Goal: Find contact information: Find contact information

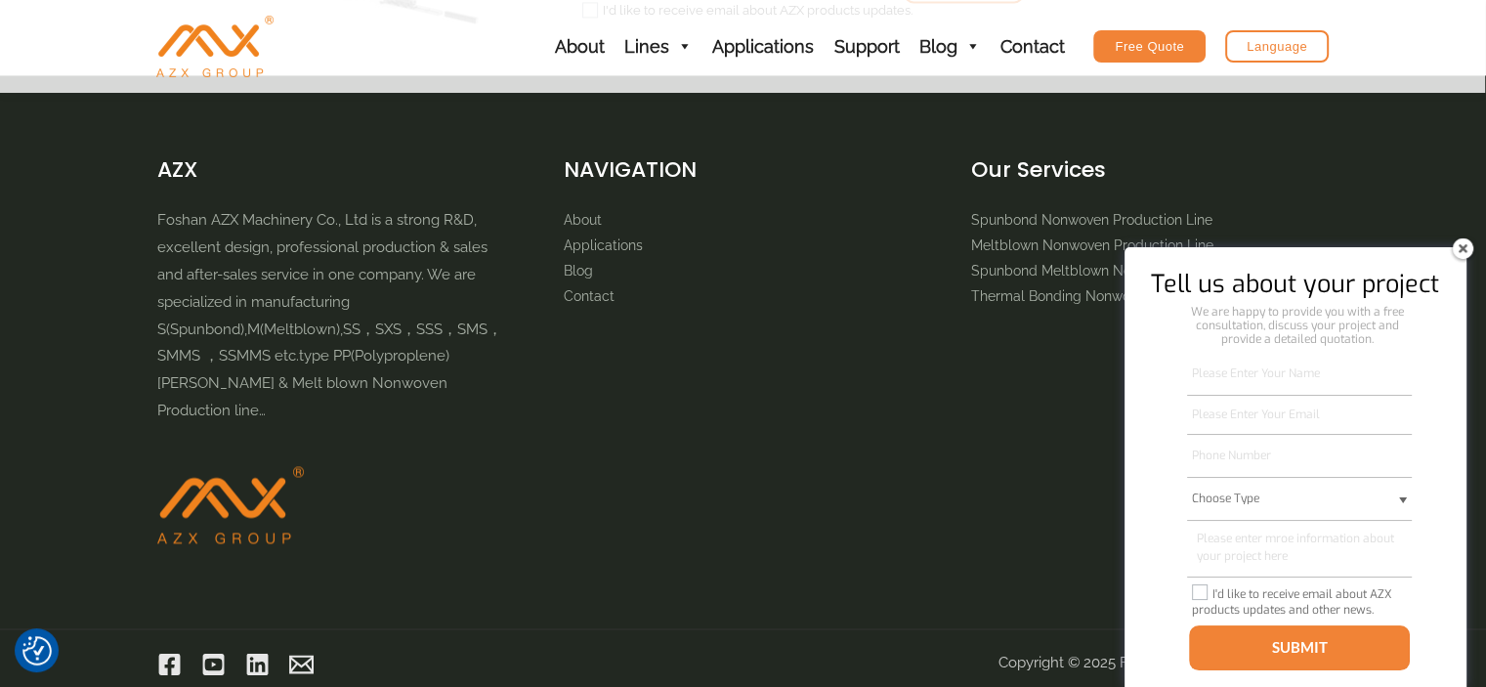
click at [1460, 245] on img at bounding box center [1462, 248] width 31 height 31
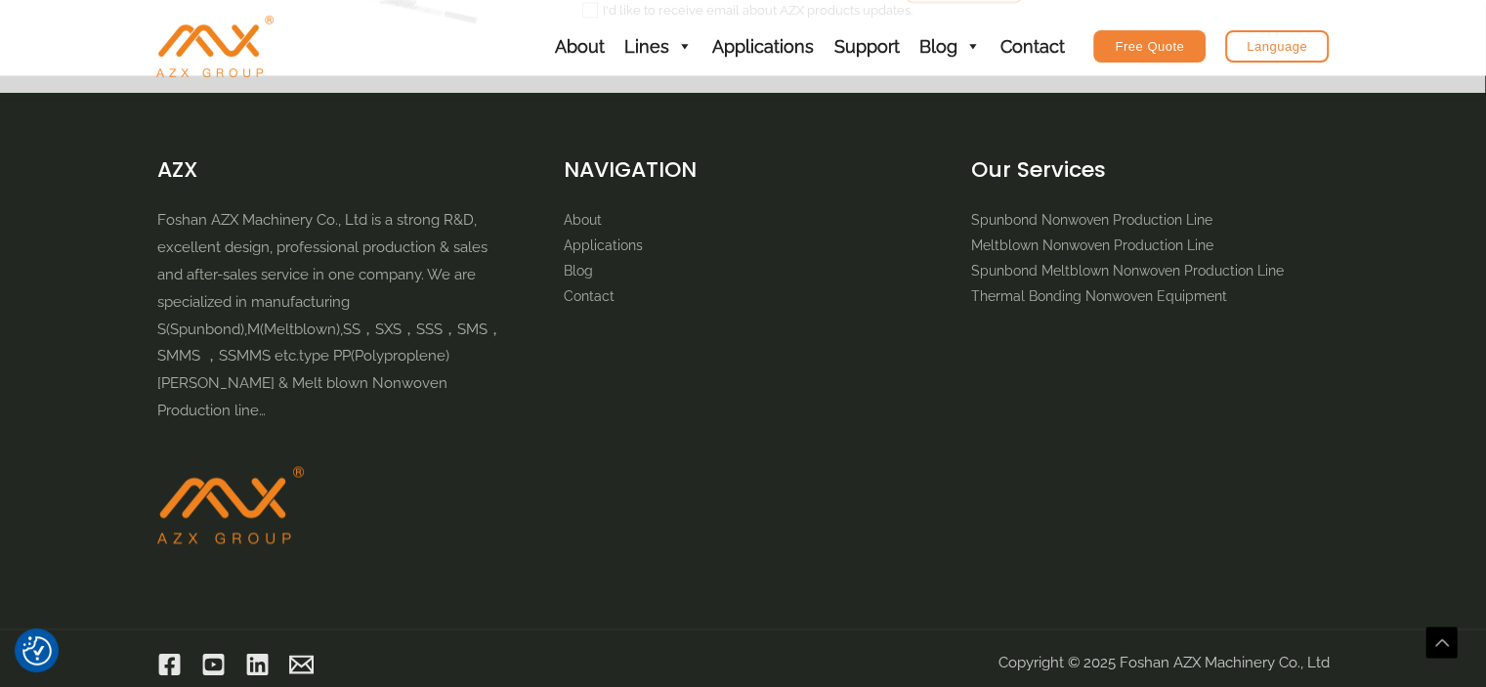
click at [1127, 425] on div "AZX Foshan AZX Machinery Co., Ltd is a strong R&D, excellent design, profession…" at bounding box center [743, 368] width 1173 height 431
click at [1021, 38] on link "Contact" at bounding box center [1032, 46] width 84 height 93
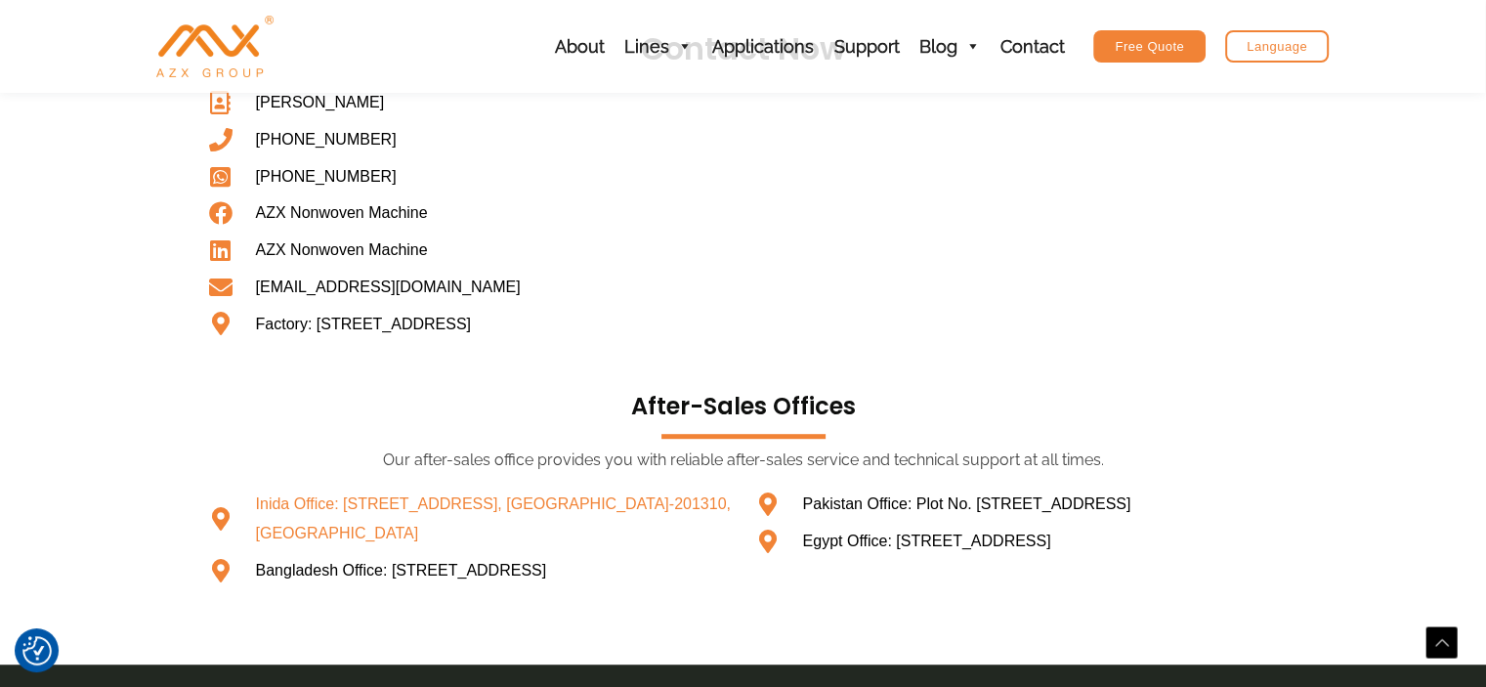
scroll to position [1081, 0]
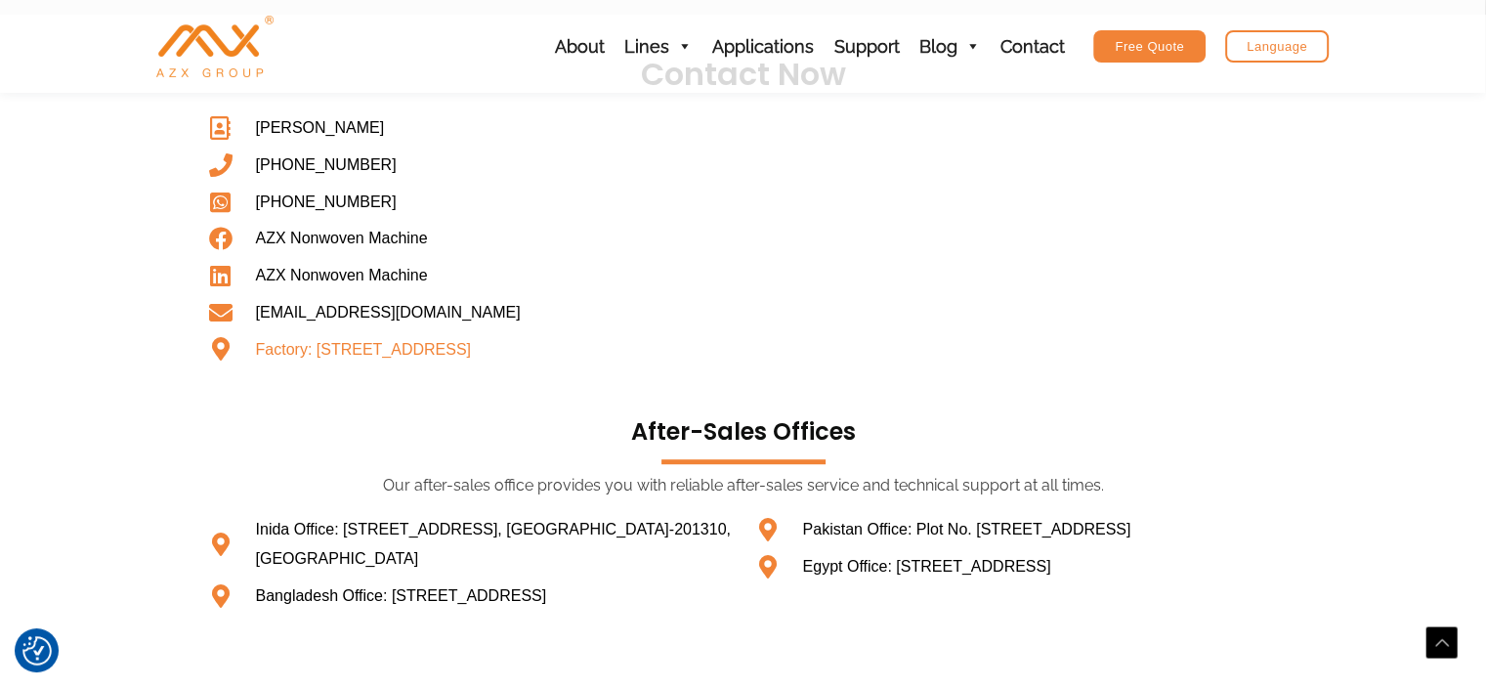
drag, startPoint x: 565, startPoint y: 373, endPoint x: 320, endPoint y: 342, distance: 247.3
click at [320, 342] on span "Factory: [STREET_ADDRESS]" at bounding box center [361, 349] width 221 height 29
copy span "[STREET_ADDRESS]"
click at [91, 499] on section "Contact Now [GEOGRAPHIC_DATA] [PHONE_NUMBER] [PHONE_NUMBER] AZX Nonwoven Machin…" at bounding box center [743, 353] width 1486 height 676
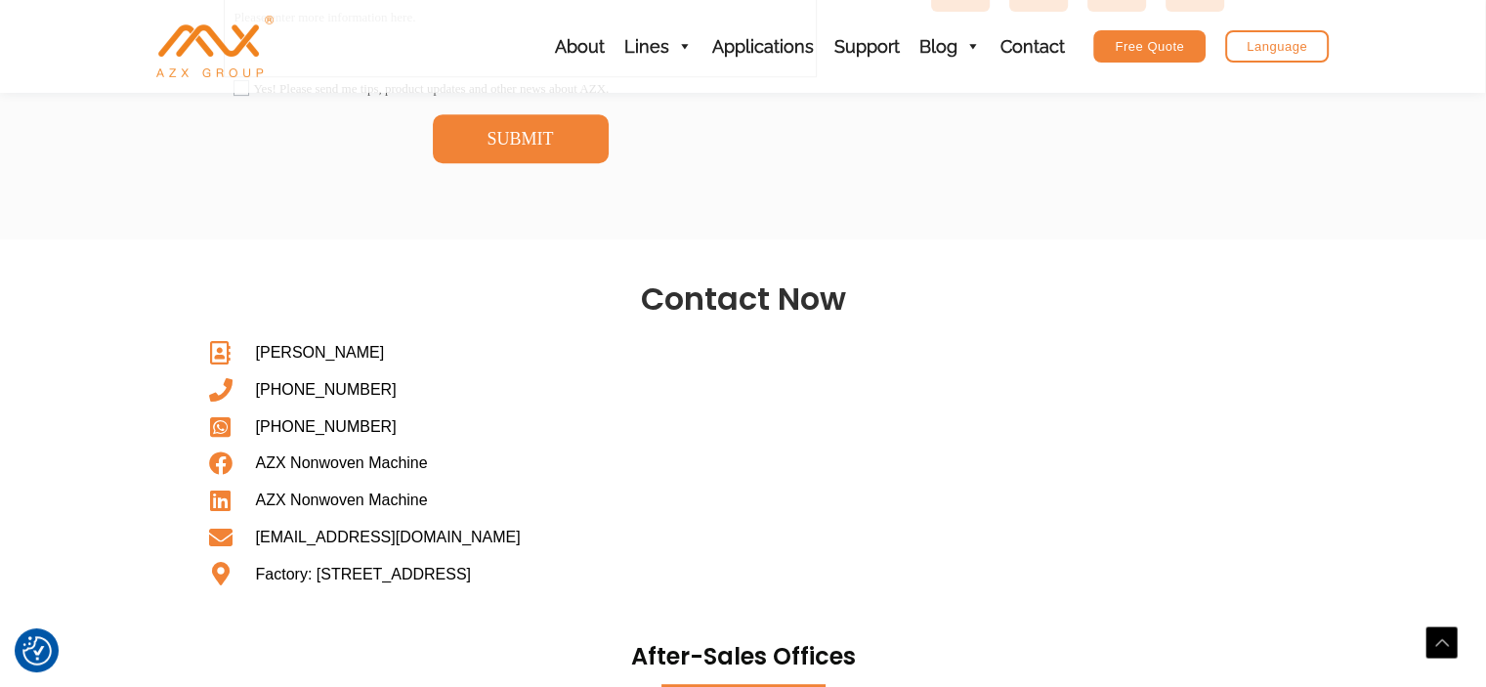
scroll to position [778, 0]
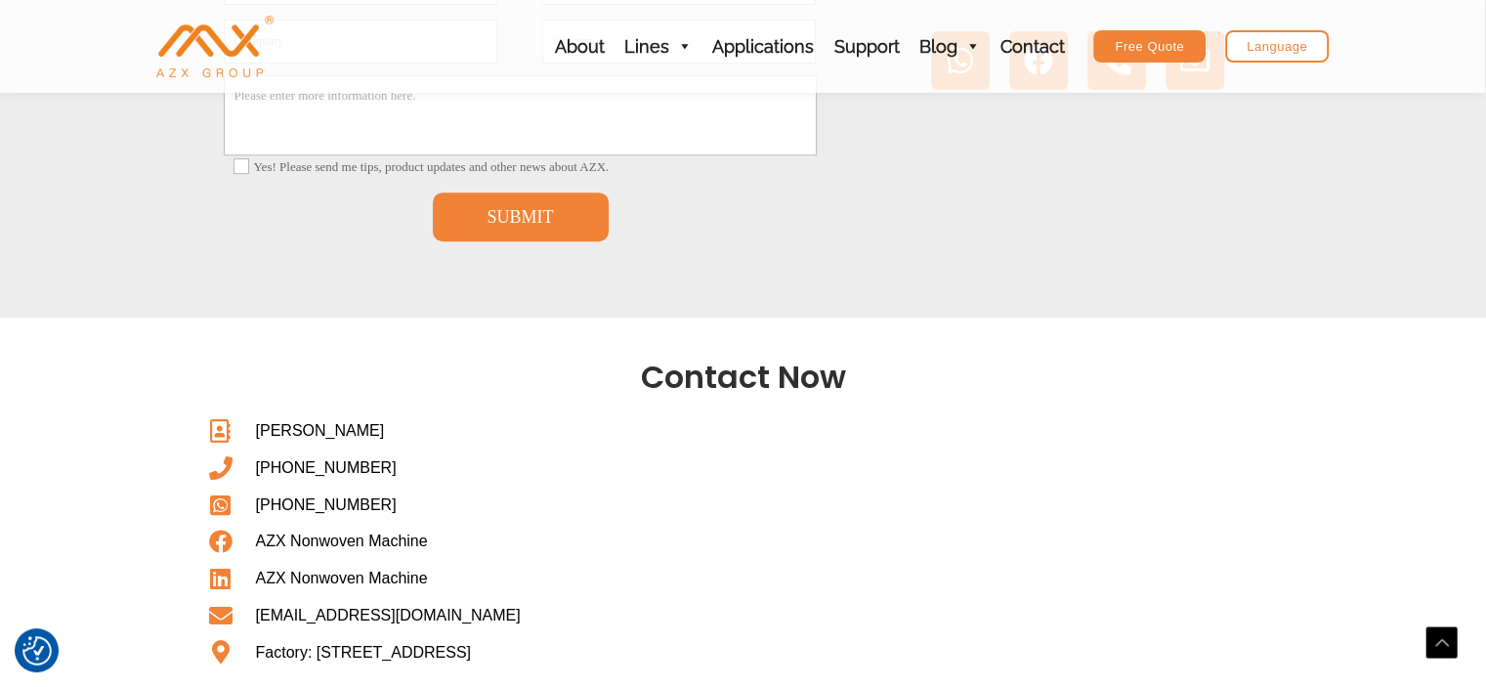
click at [0, 327] on section "Contact Now [GEOGRAPHIC_DATA] [PHONE_NUMBER] [PHONE_NUMBER] AZX Nonwoven Machin…" at bounding box center [743, 656] width 1486 height 676
